Goal: Communication & Community: Connect with others

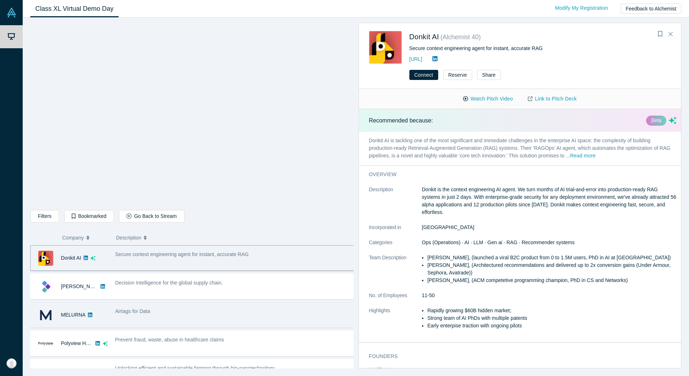
click at [231, 313] on div "Airtags for Data" at bounding box center [235, 312] width 240 height 8
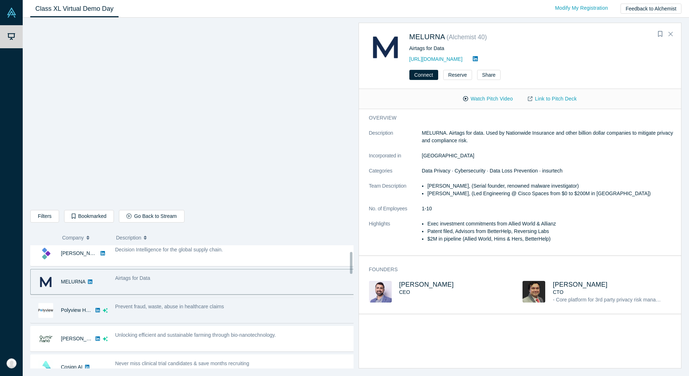
scroll to position [180, 0]
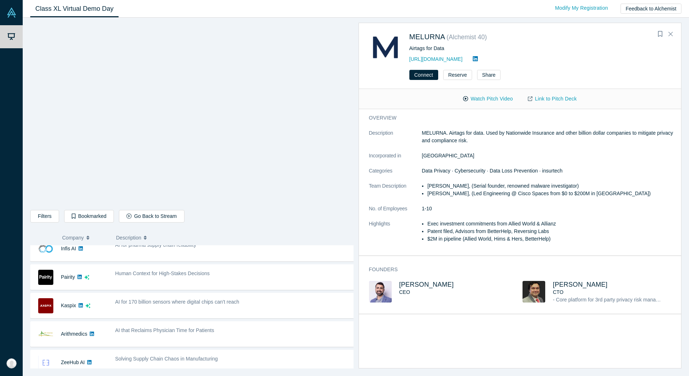
click at [234, 313] on div "AI for 170 billion sensors where digital chips can't reach" at bounding box center [234, 306] width 247 height 23
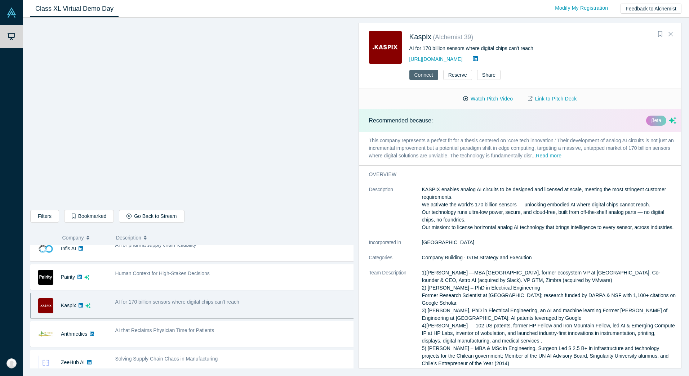
click at [432, 73] on button "Connect" at bounding box center [424, 75] width 29 height 10
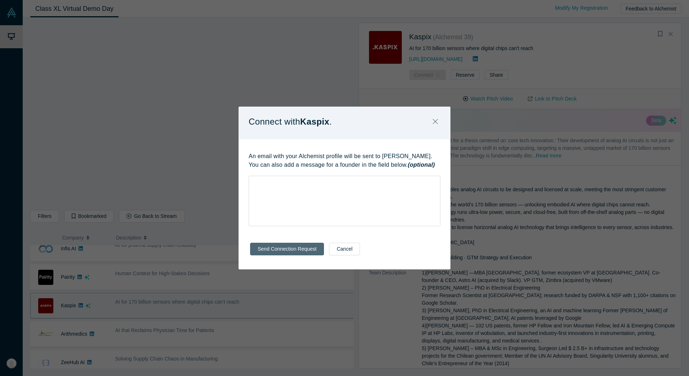
click at [282, 248] on button "Send Connection Request" at bounding box center [287, 249] width 74 height 13
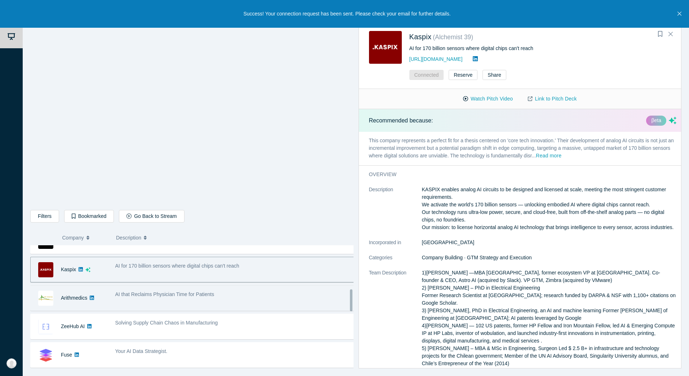
scroll to position [288, 0]
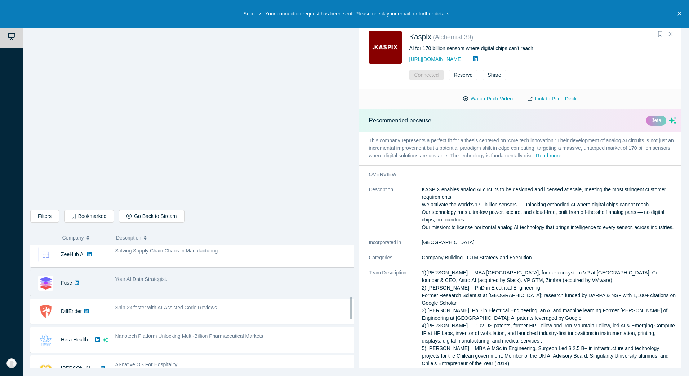
click at [250, 291] on div "Your AI Data Strategist." at bounding box center [234, 283] width 247 height 23
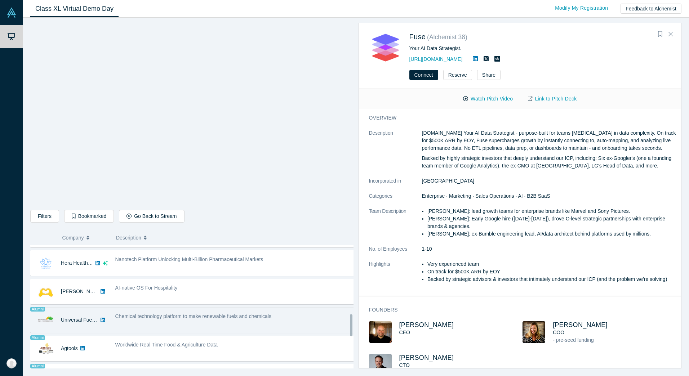
scroll to position [361, 0]
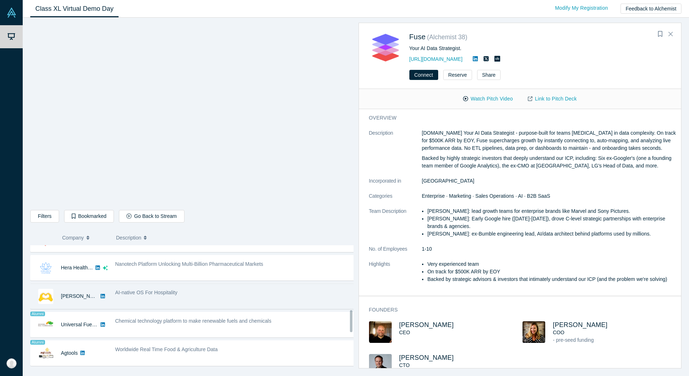
click at [207, 306] on div "AI-native OS For Hospitality" at bounding box center [234, 296] width 247 height 23
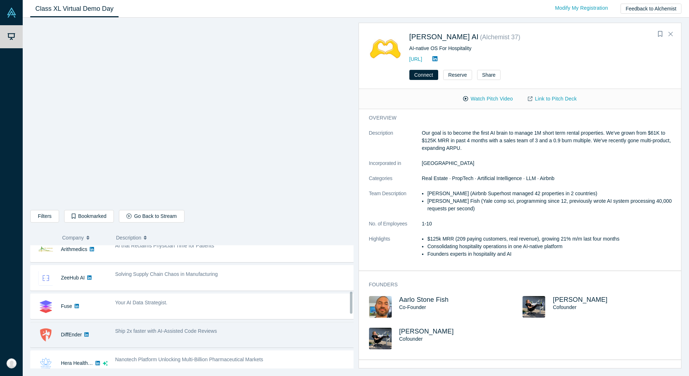
scroll to position [252, 0]
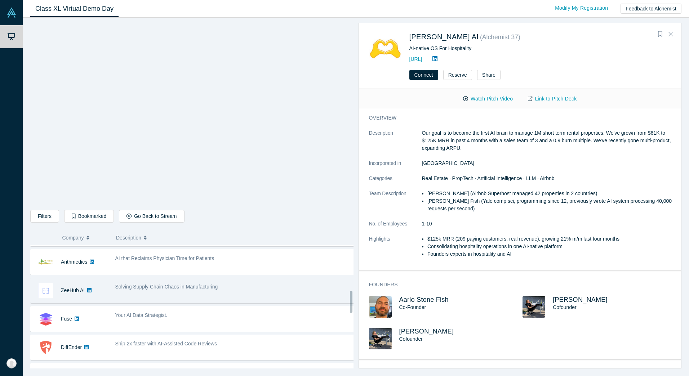
click at [231, 301] on div "Solving Supply Chain Chaos in Manufacturing" at bounding box center [234, 290] width 247 height 23
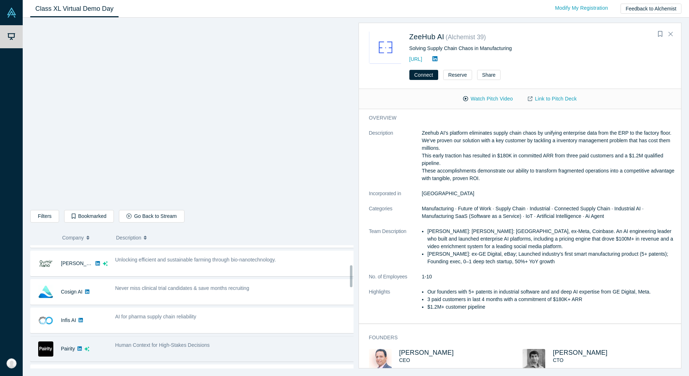
scroll to position [108, 0]
click at [219, 345] on div "Human Context for High-Stakes Decisions" at bounding box center [235, 346] width 240 height 8
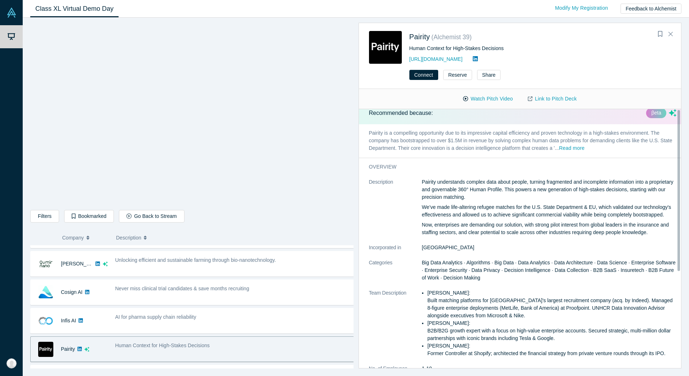
scroll to position [0, 0]
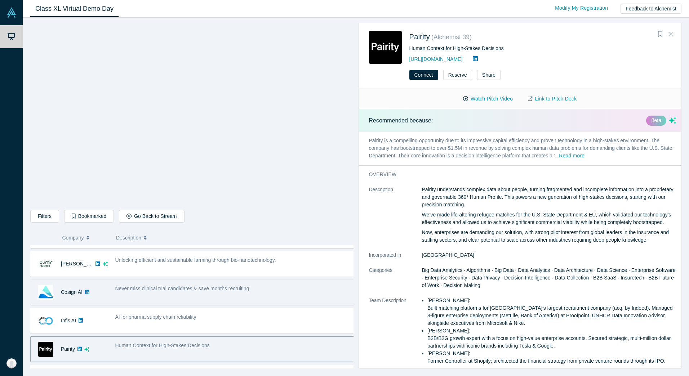
click at [243, 290] on span "Never miss clinical trial candidates & save months recruiting" at bounding box center [182, 289] width 134 height 6
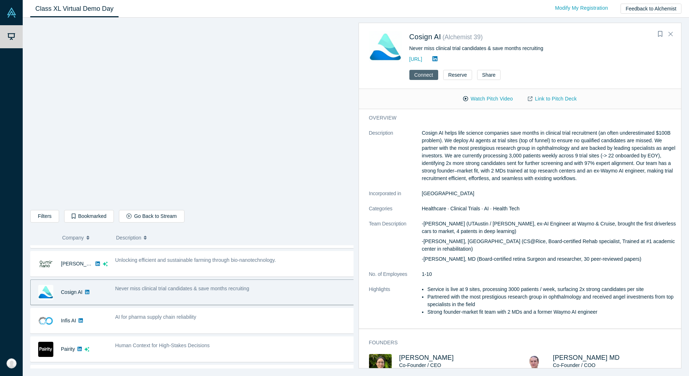
click at [431, 73] on button "Connect" at bounding box center [424, 75] width 29 height 10
